Goal: Task Accomplishment & Management: Use online tool/utility

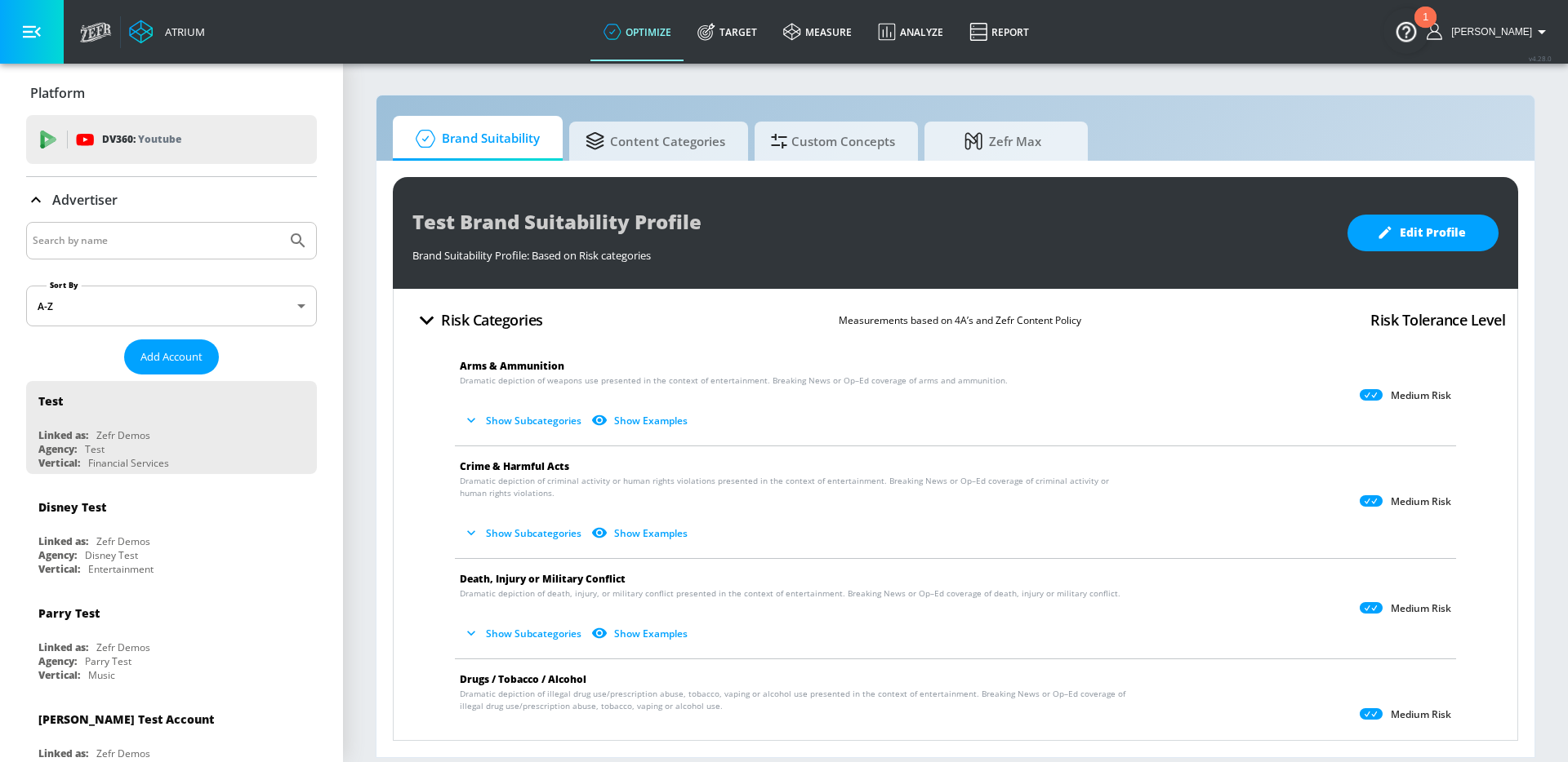
click at [129, 242] on input "Search by name" at bounding box center [156, 241] width 248 height 22
type input "moet"
click at [280, 223] on button "Submit Search" at bounding box center [298, 241] width 36 height 36
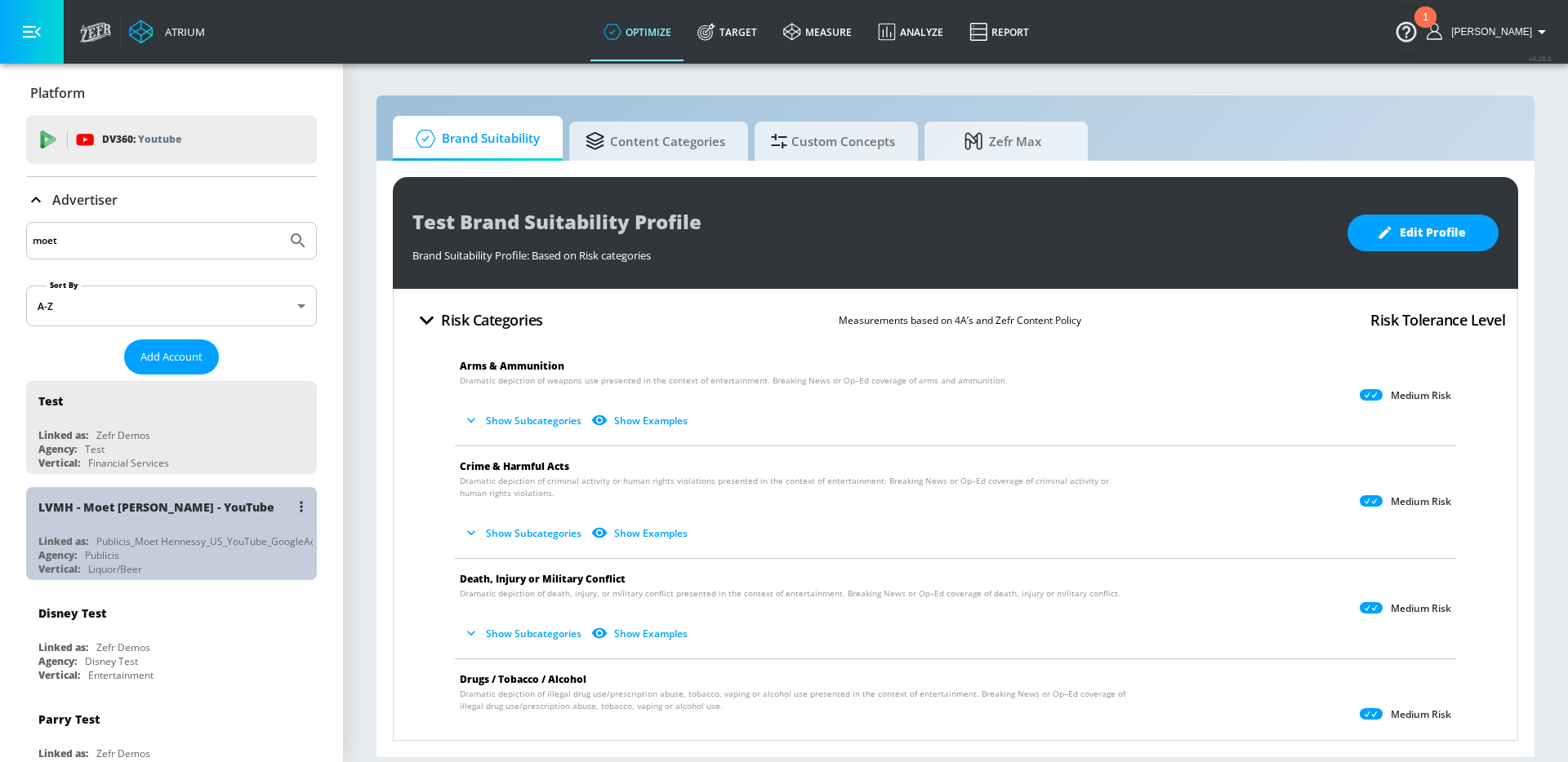
click at [174, 527] on div "LVMH - Moet [PERSON_NAME] - YouTube Linked as: Publicis_Moet Hennessy_US_YouTub…" at bounding box center [171, 533] width 291 height 93
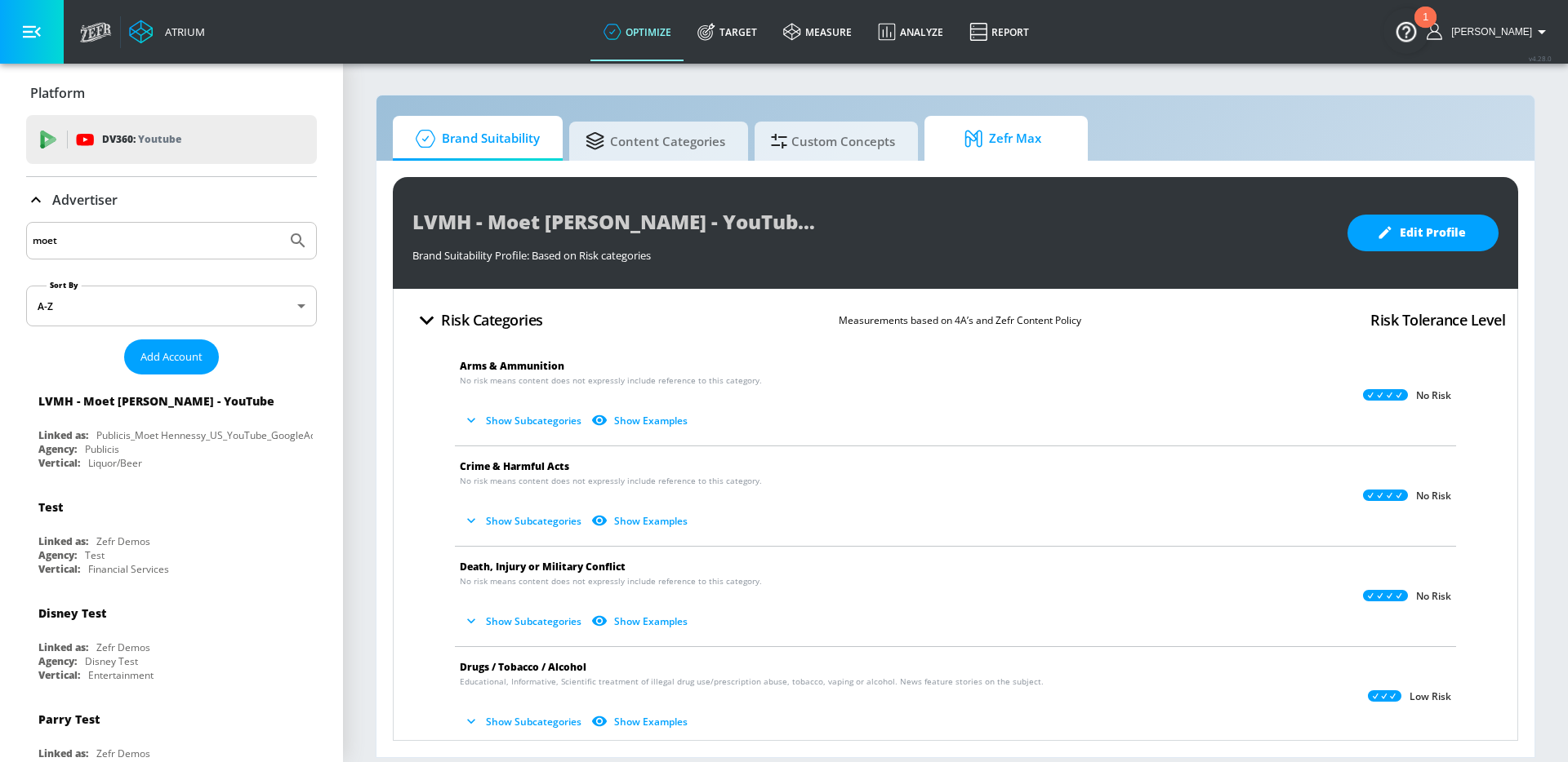
click at [999, 144] on span "Zefr Max" at bounding box center [1003, 139] width 124 height 40
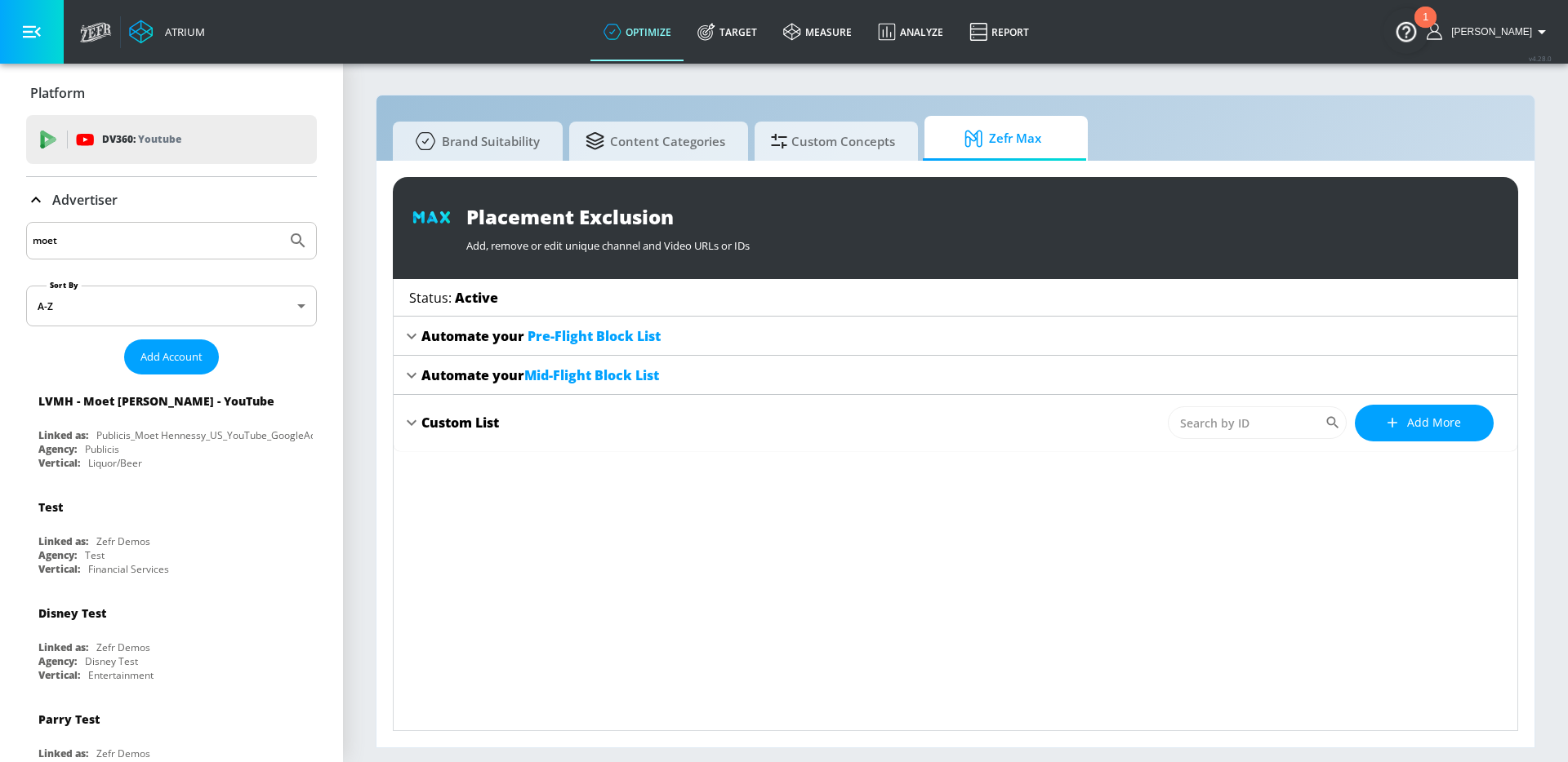
click at [468, 420] on div "Custom List" at bounding box center [460, 423] width 77 height 18
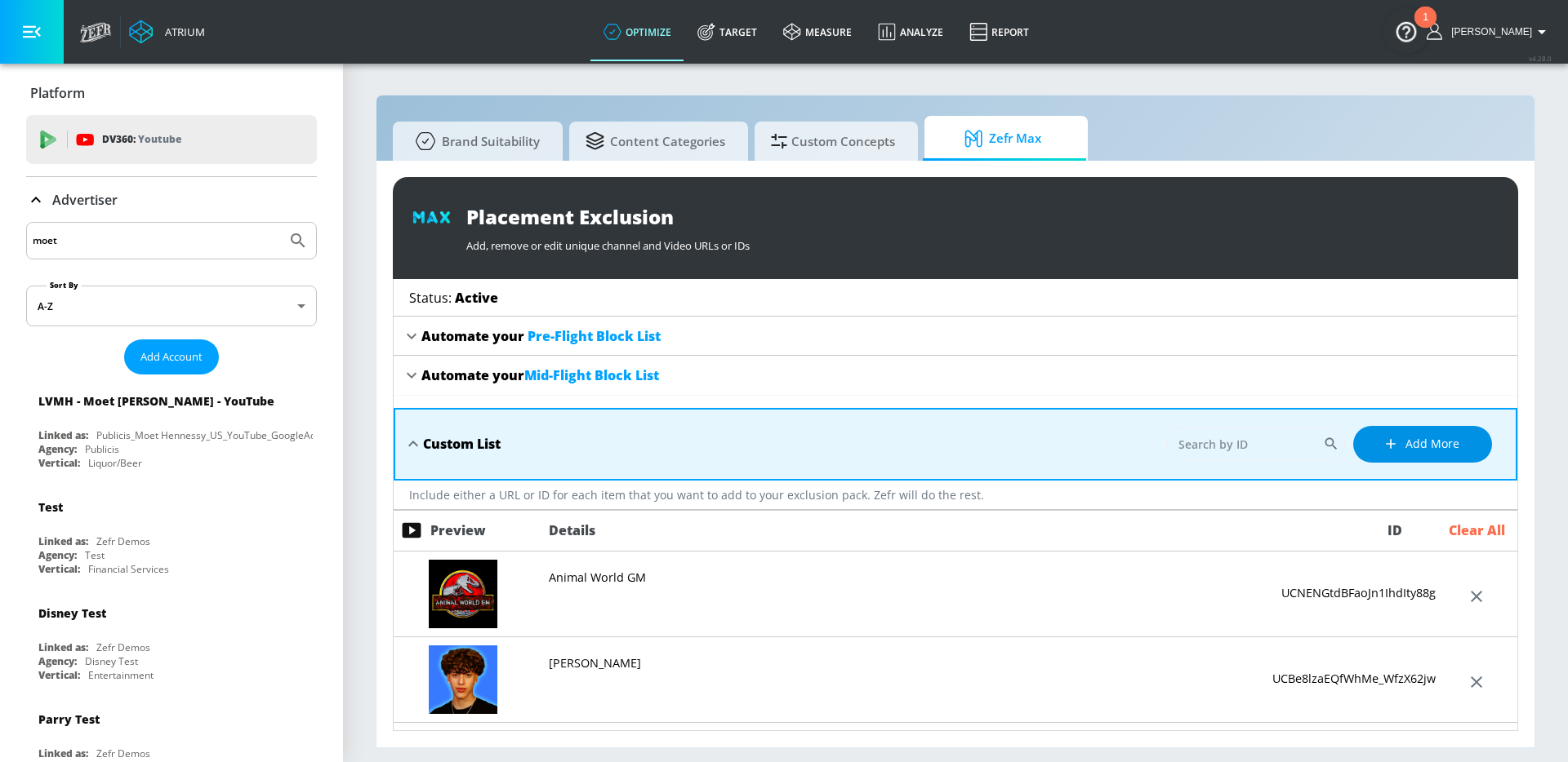
click at [1462, 449] on button "Add more" at bounding box center [1422, 444] width 139 height 37
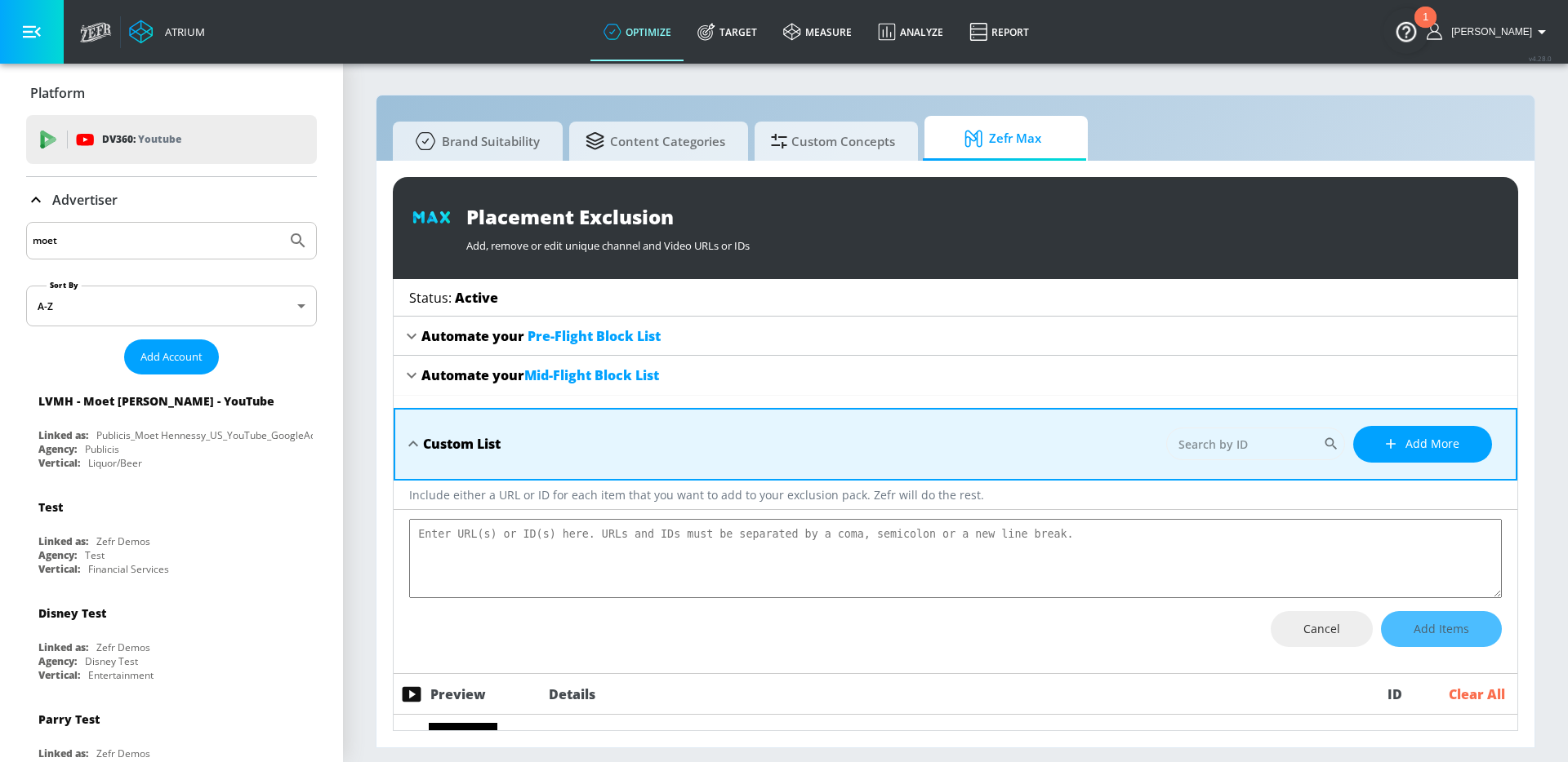
type textarea "4vgyh5qJk0g BX__t1Kyr_8 wxcsnE8Rdsk LgyyUmrwYDo 50cYDdCDI4w PC9y53m4e2U syorELZ…"
type textarea "x"
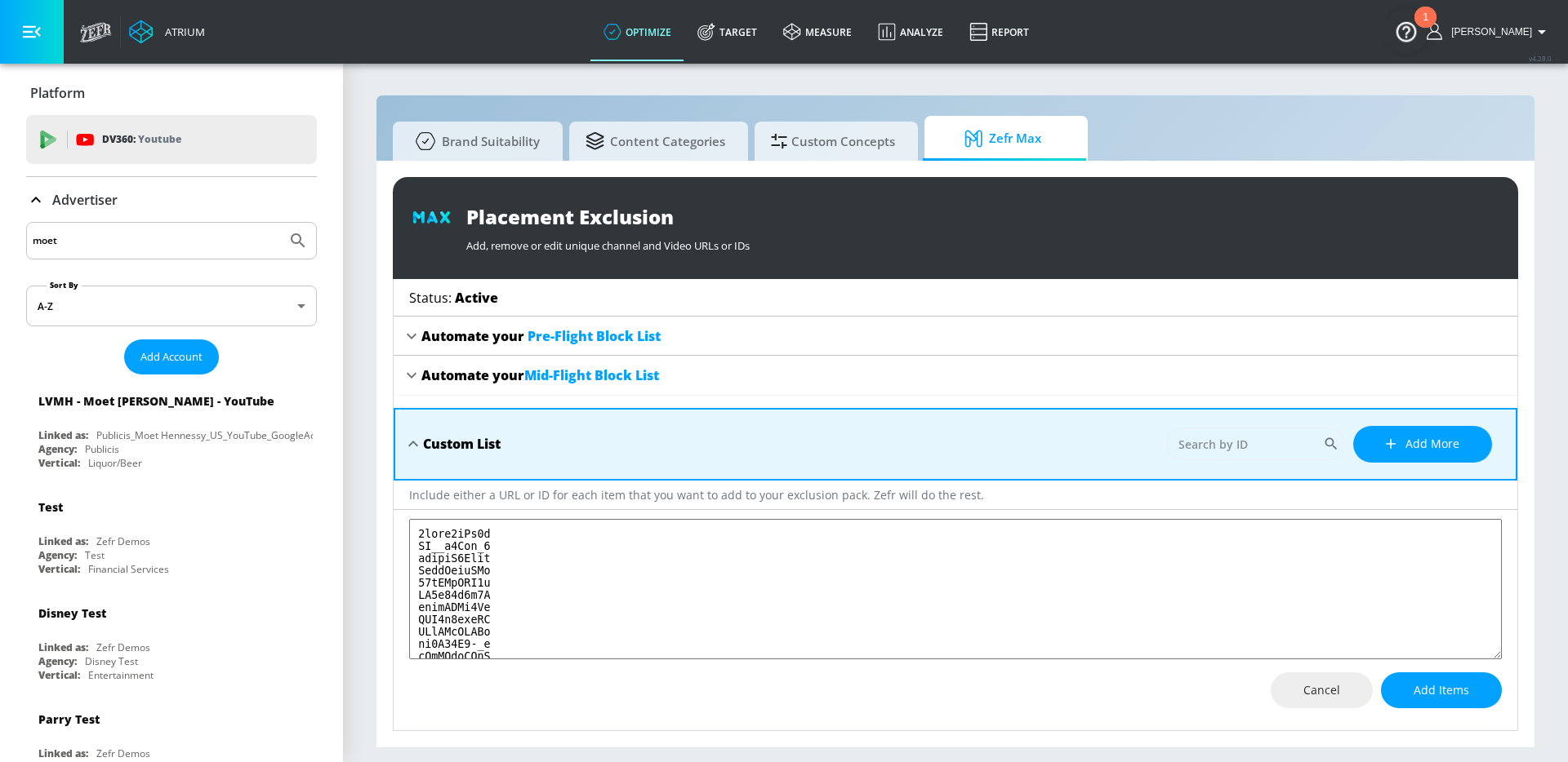
scroll to position [220473, 0]
type textarea "4vgyh5qJk0g BX__t1Kyr_8 wxcsnE8Rdsk LgyyUmrwYDo 50cYDdCDI4w PC9y53m4e2U syorELZ…"
click at [1444, 695] on span "Add Items" at bounding box center [1442, 691] width 56 height 21
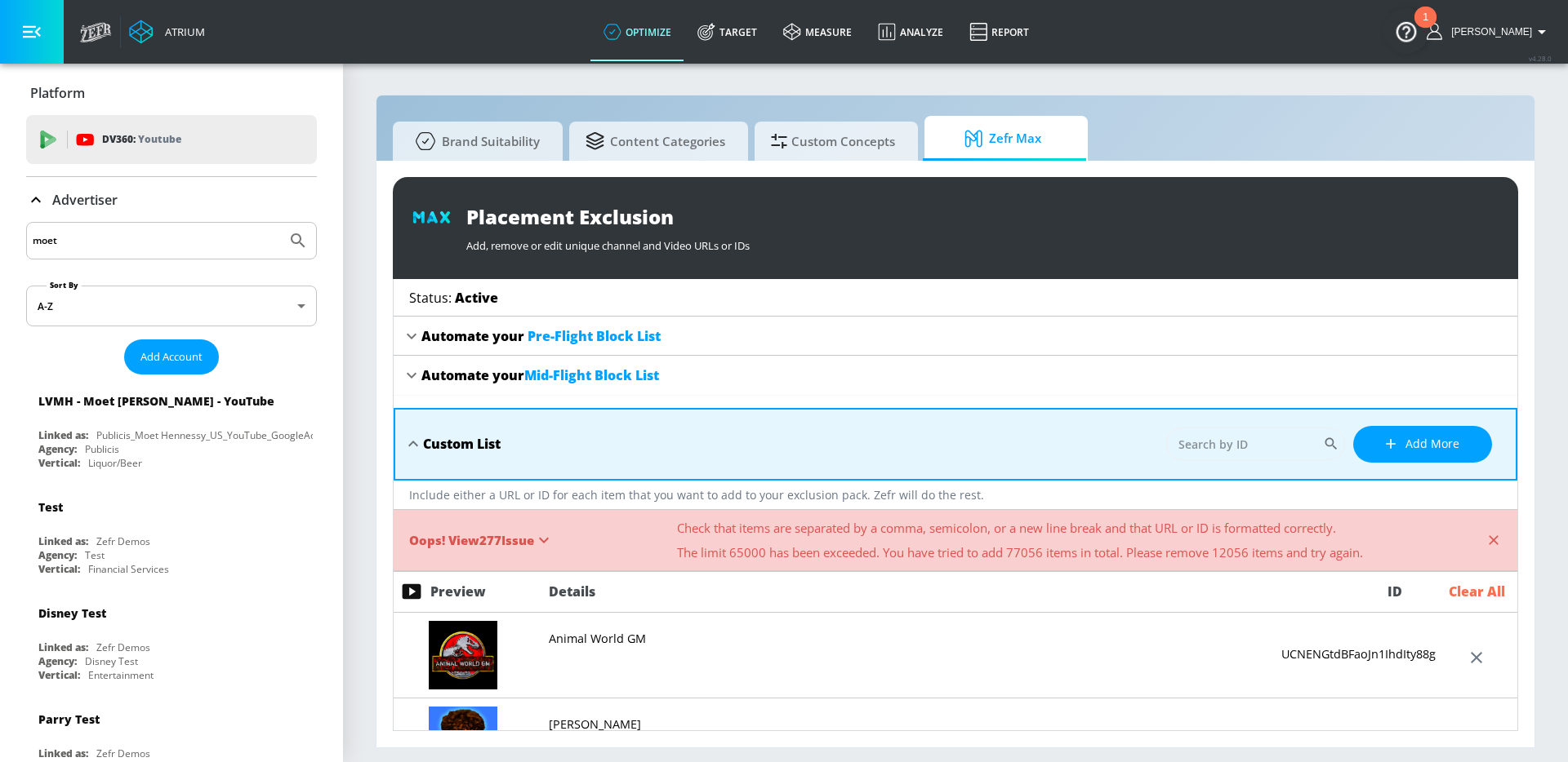
click at [1491, 540] on icon at bounding box center [1493, 541] width 16 height 16
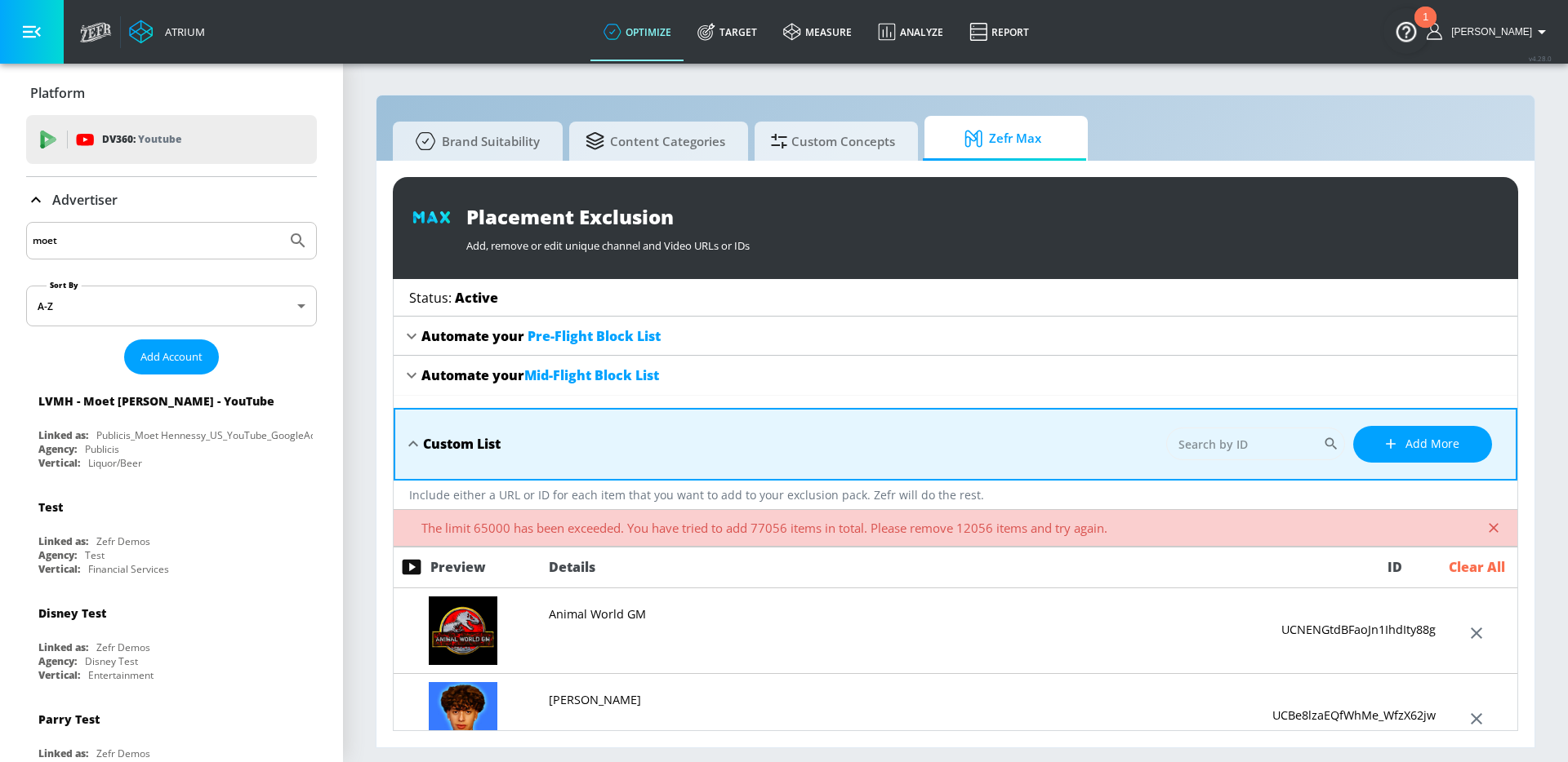
drag, startPoint x: 765, startPoint y: 35, endPoint x: 760, endPoint y: 138, distance: 103.1
click at [765, 35] on link "Target" at bounding box center [726, 31] width 86 height 58
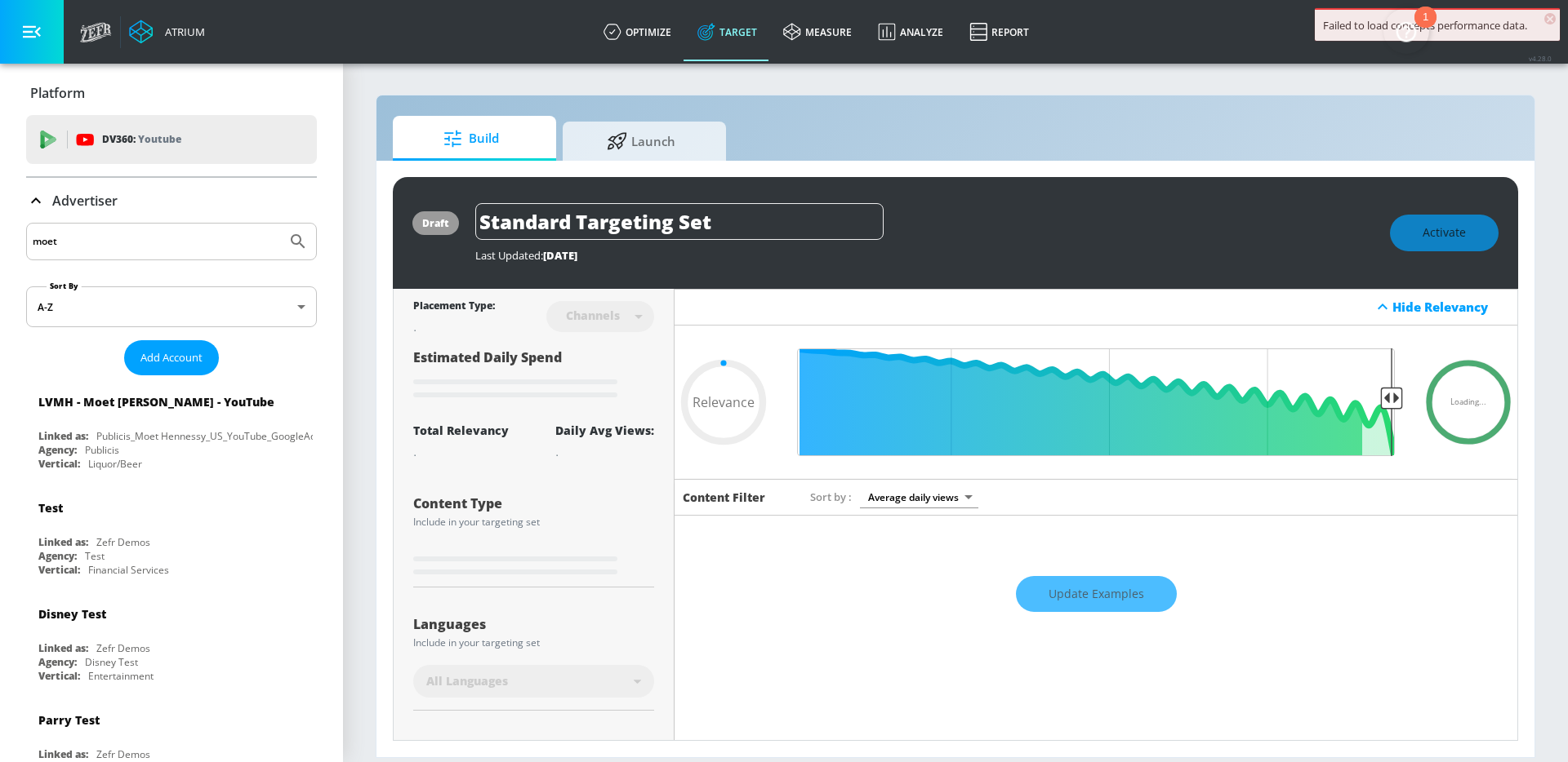
type input "0.05"
click at [653, 140] on span "Launch" at bounding box center [641, 139] width 124 height 40
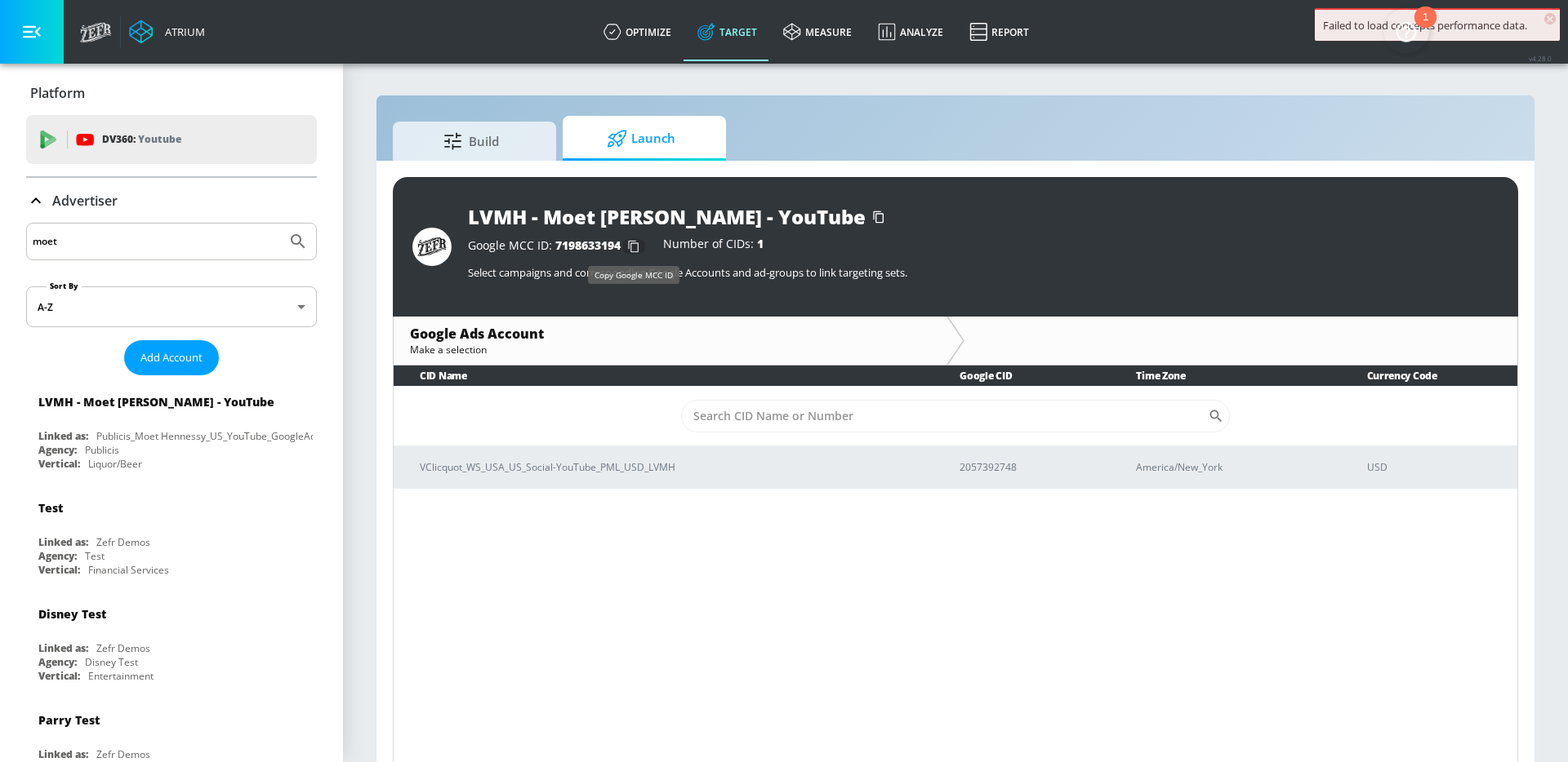
drag, startPoint x: 639, startPoint y: 246, endPoint x: 620, endPoint y: 211, distance: 39.8
click at [639, 246] on icon "button" at bounding box center [634, 246] width 26 height 26
